Goal: Task Accomplishment & Management: Manage account settings

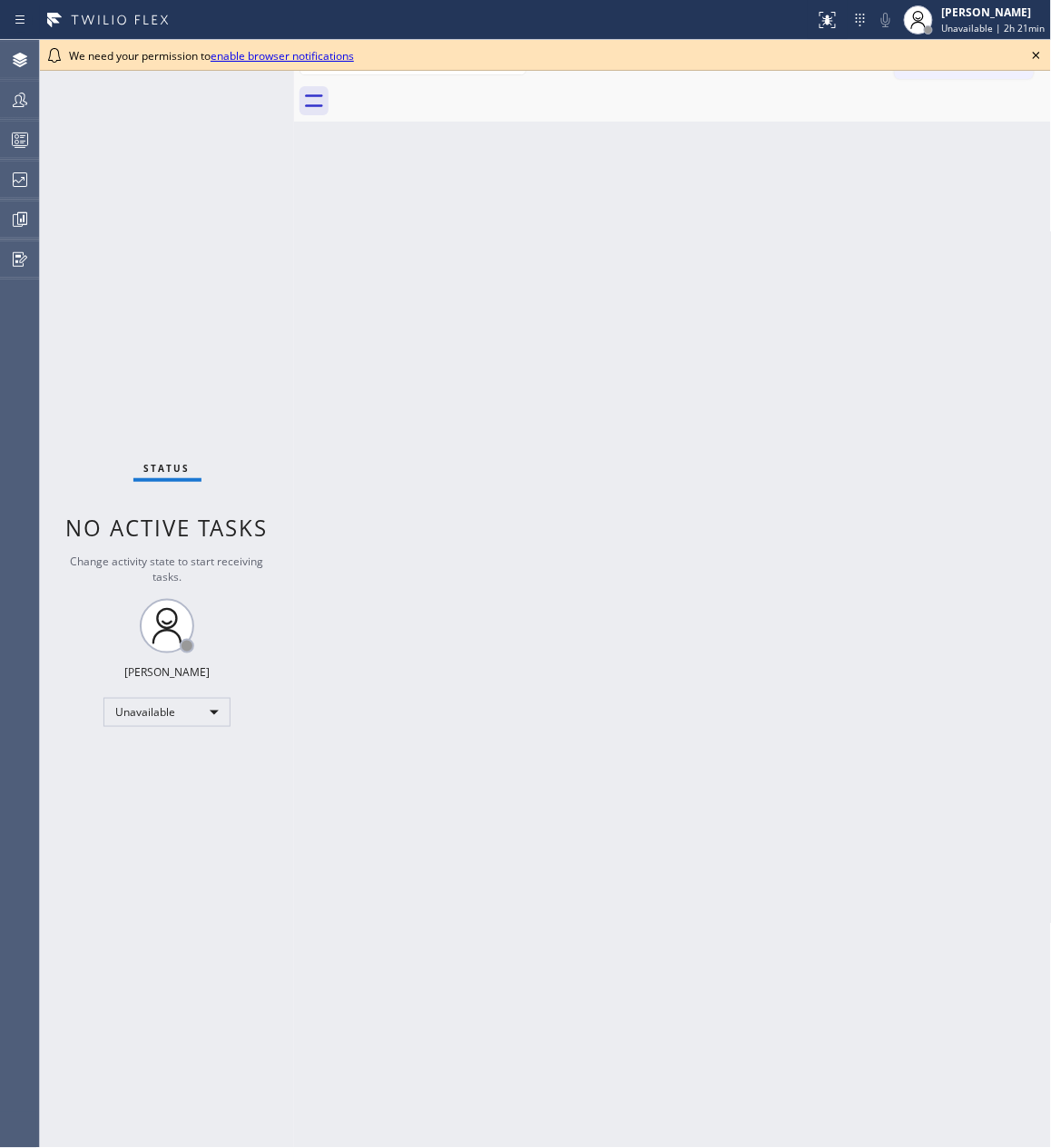
click at [1029, 53] on icon at bounding box center [1036, 55] width 22 height 22
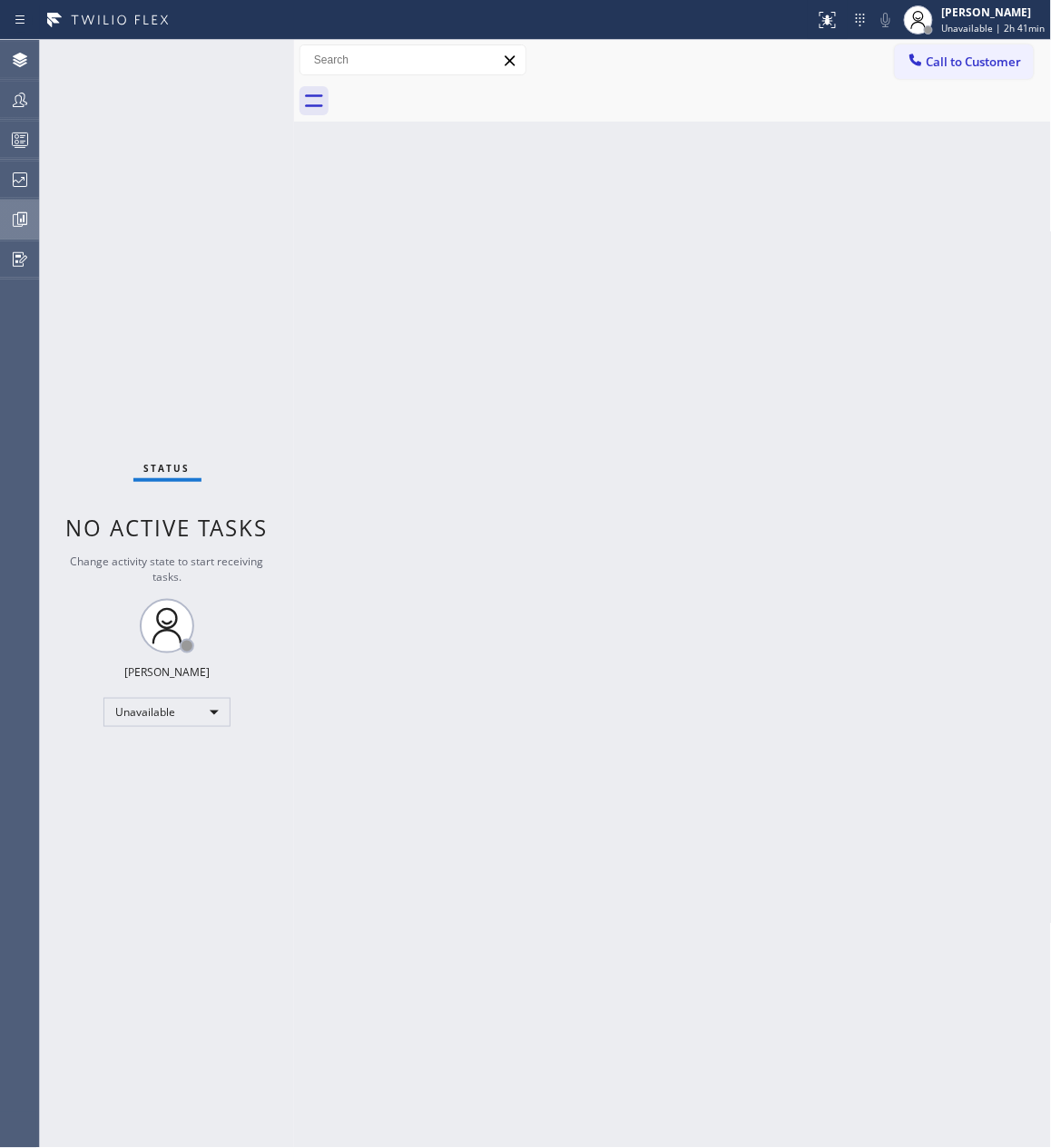
click at [11, 216] on icon at bounding box center [20, 219] width 22 height 22
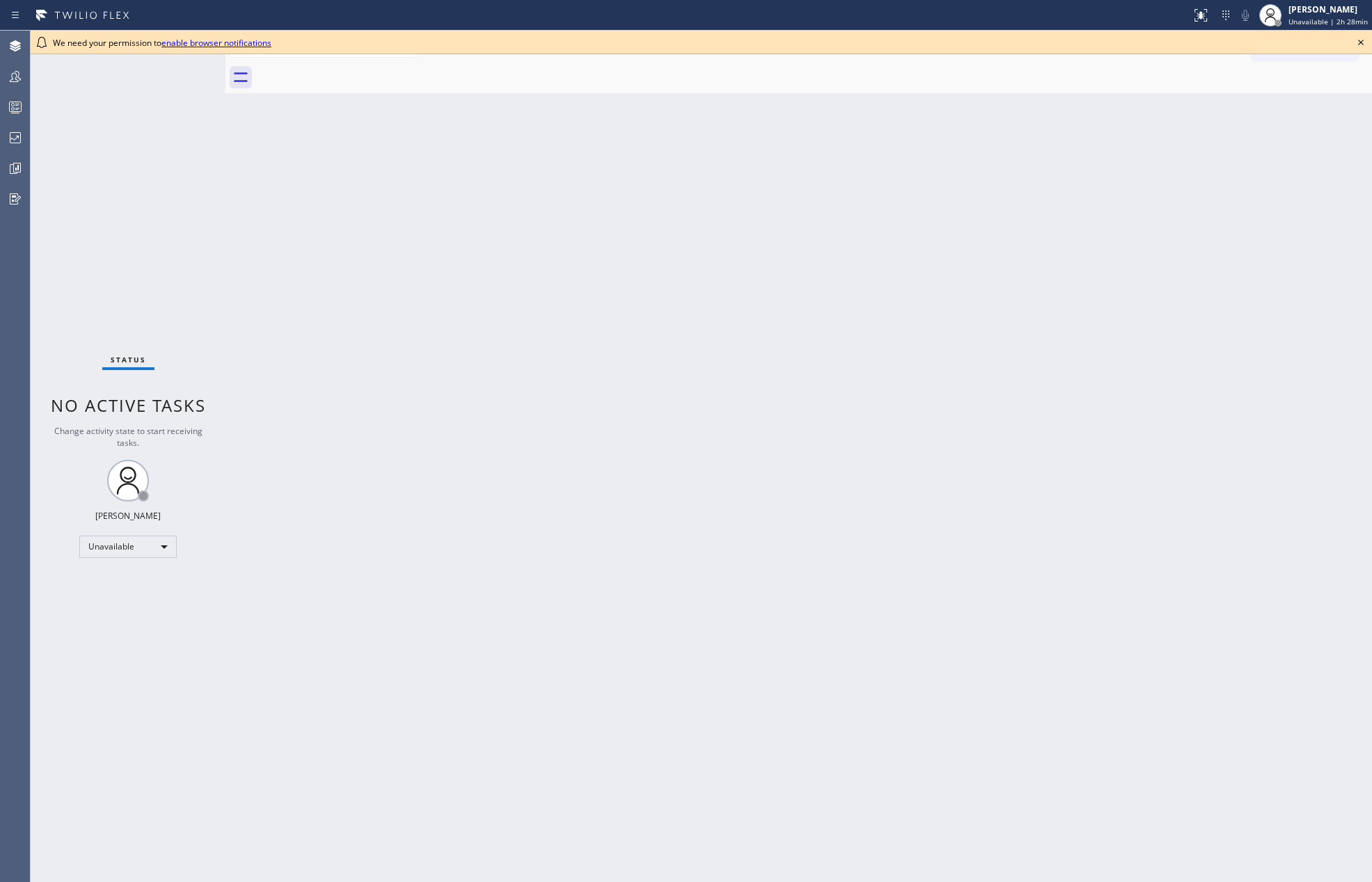
click at [523, 416] on div "Back to Dashboard Change Sender ID Customers Technicians Select a contact Outbo…" at bounding box center [798, 456] width 1147 height 852
click at [17, 169] on icon at bounding box center [17, 168] width 4 height 6
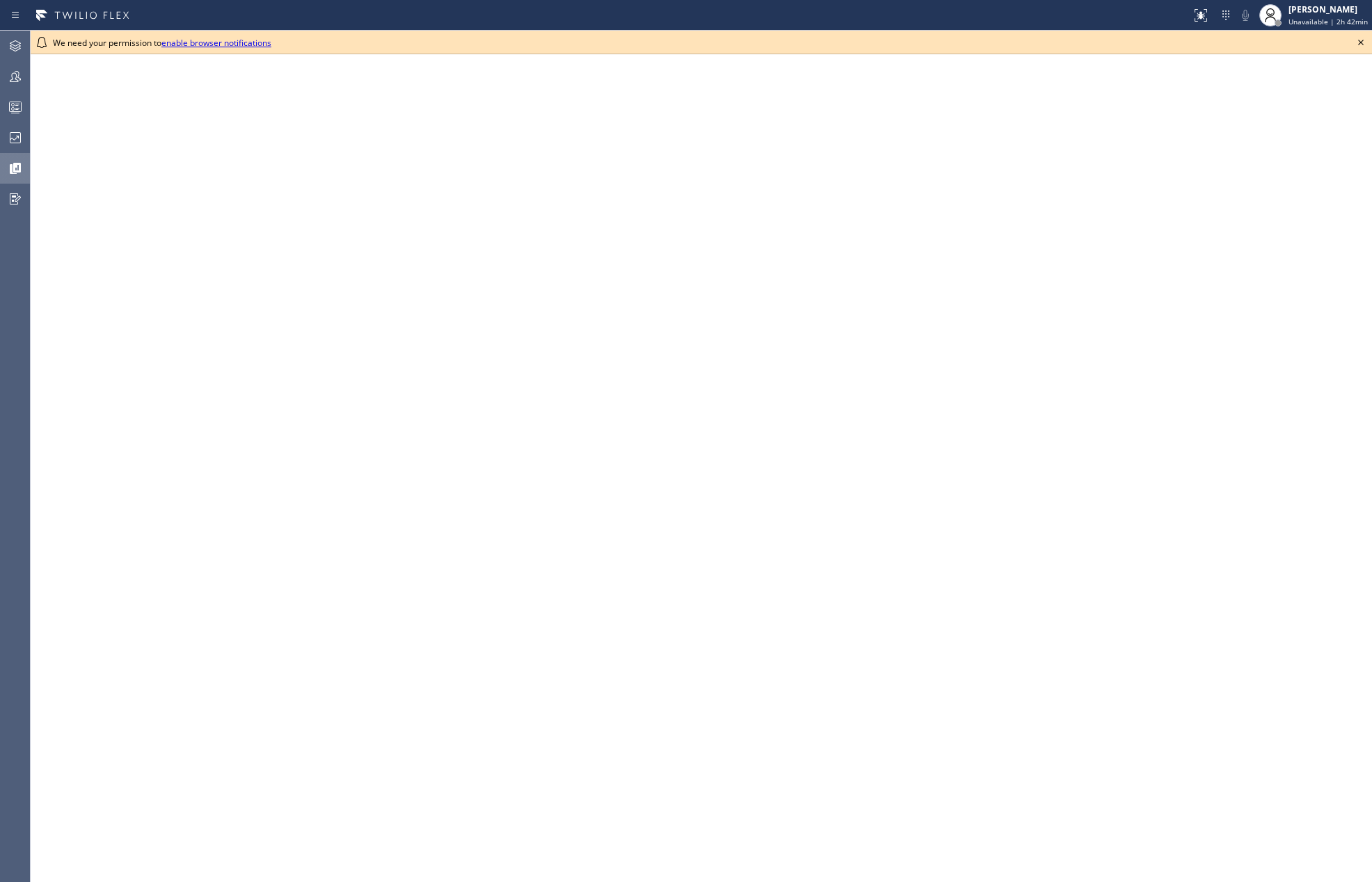
click at [1362, 42] on icon at bounding box center [1360, 42] width 17 height 17
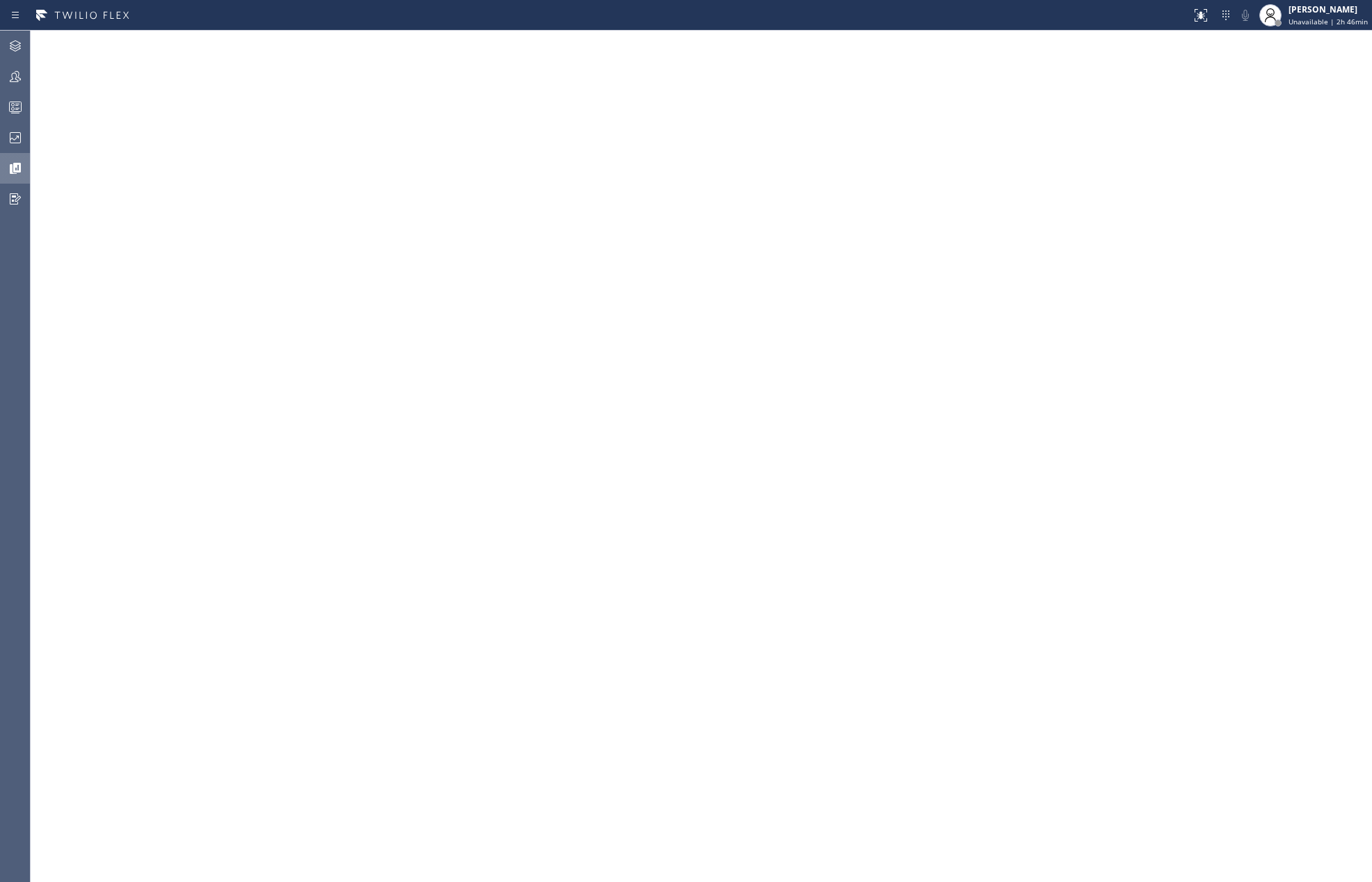
click at [1059, 14] on div at bounding box center [595, 15] width 1180 height 22
click at [1307, 15] on div "Jovelle Tadle Unavailable | 2h 46min" at bounding box center [1329, 15] width 86 height 25
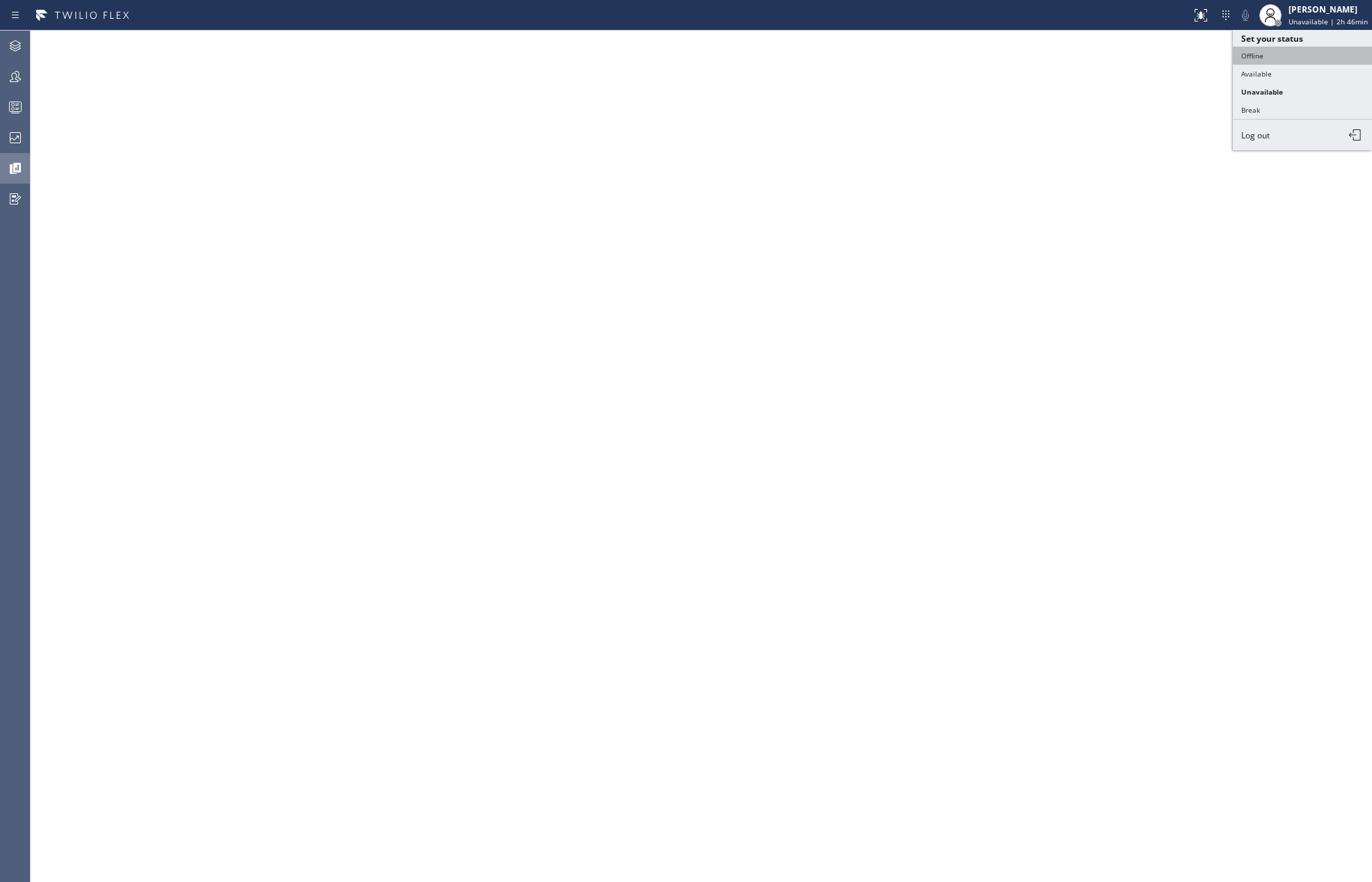
click at [1275, 54] on button "Offline" at bounding box center [1302, 55] width 139 height 18
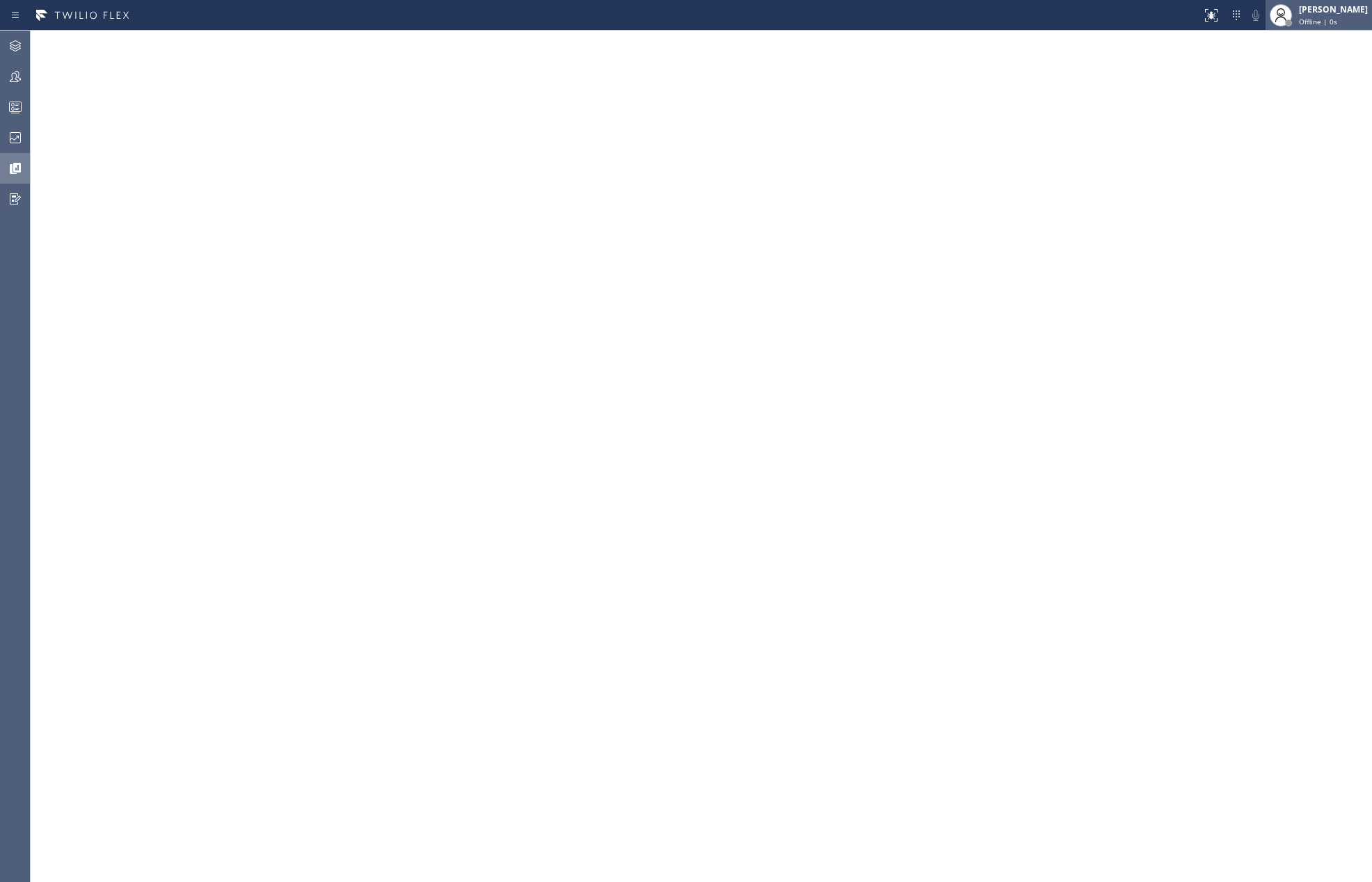
click at [1320, 18] on span "Offline | 0s" at bounding box center [1318, 21] width 38 height 9
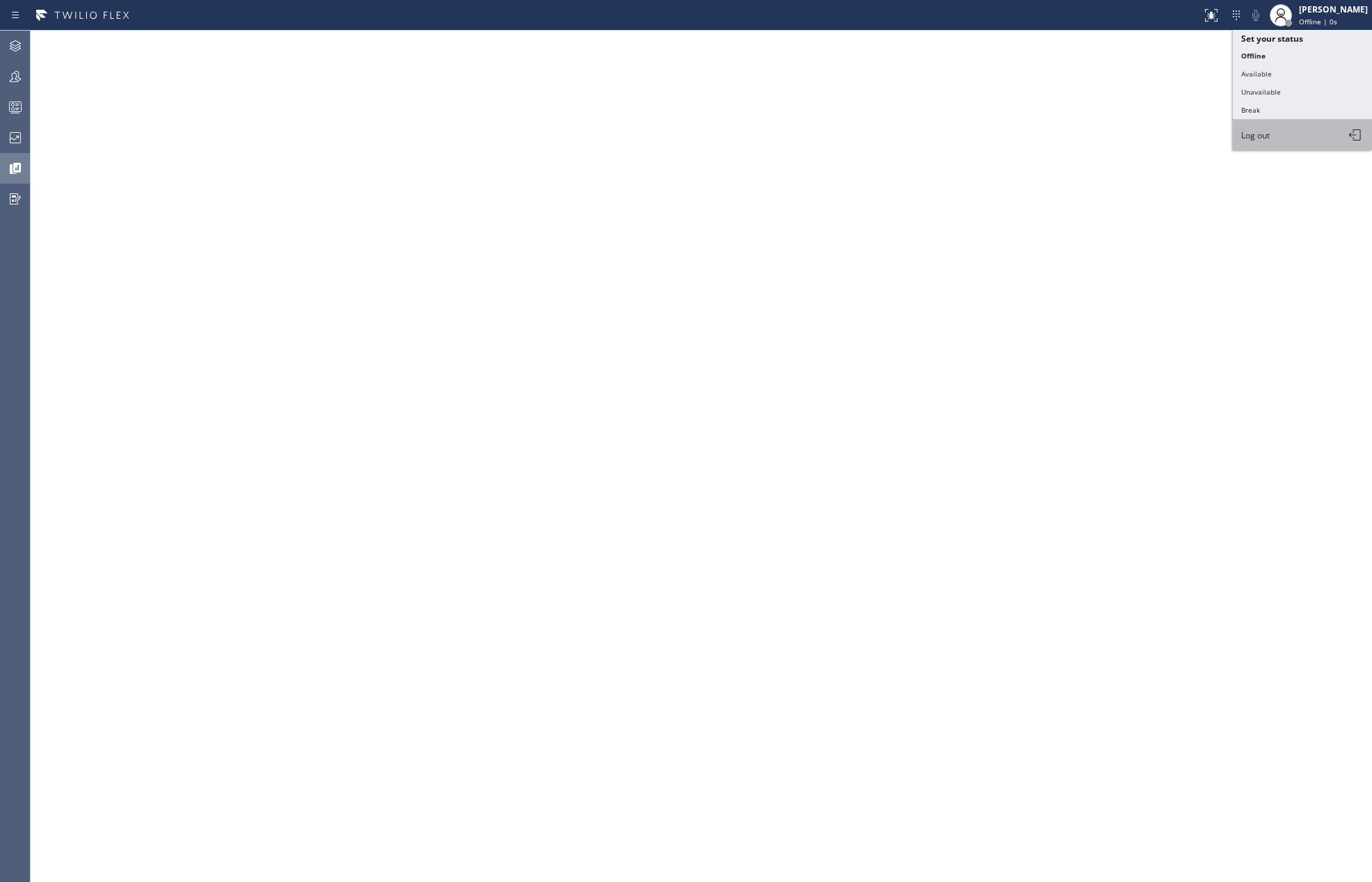
click at [1280, 136] on button "Log out" at bounding box center [1302, 135] width 139 height 30
